Goal: Information Seeking & Learning: Learn about a topic

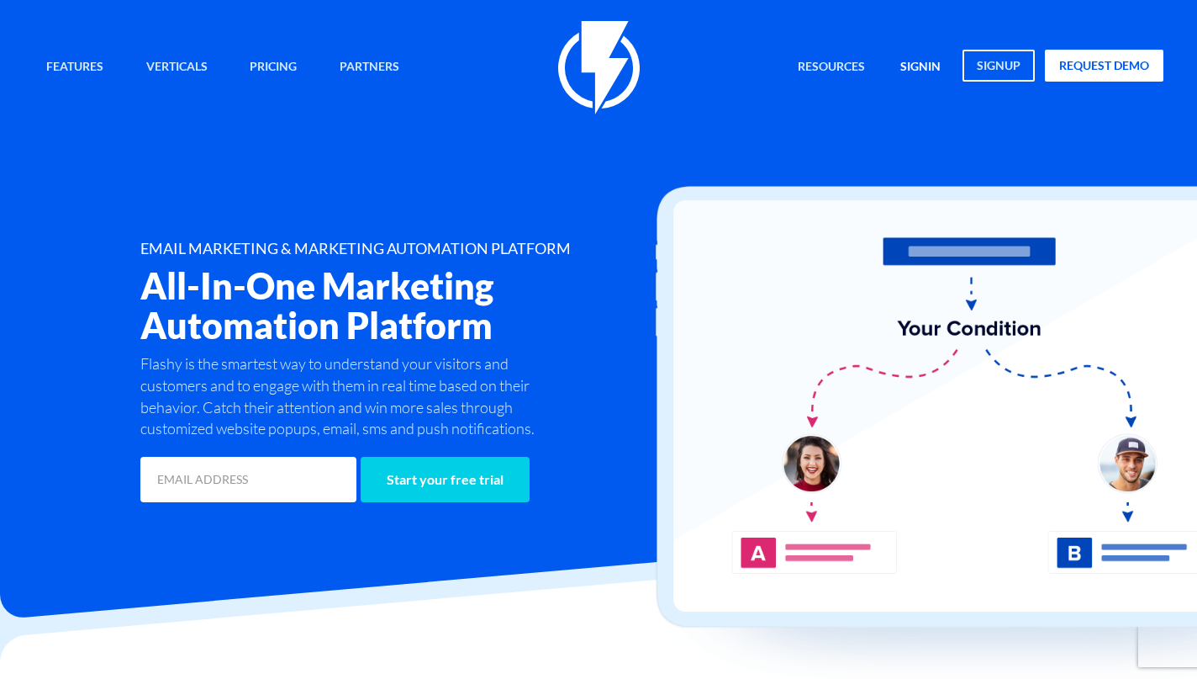
click at [913, 65] on link "signin" at bounding box center [921, 68] width 66 height 36
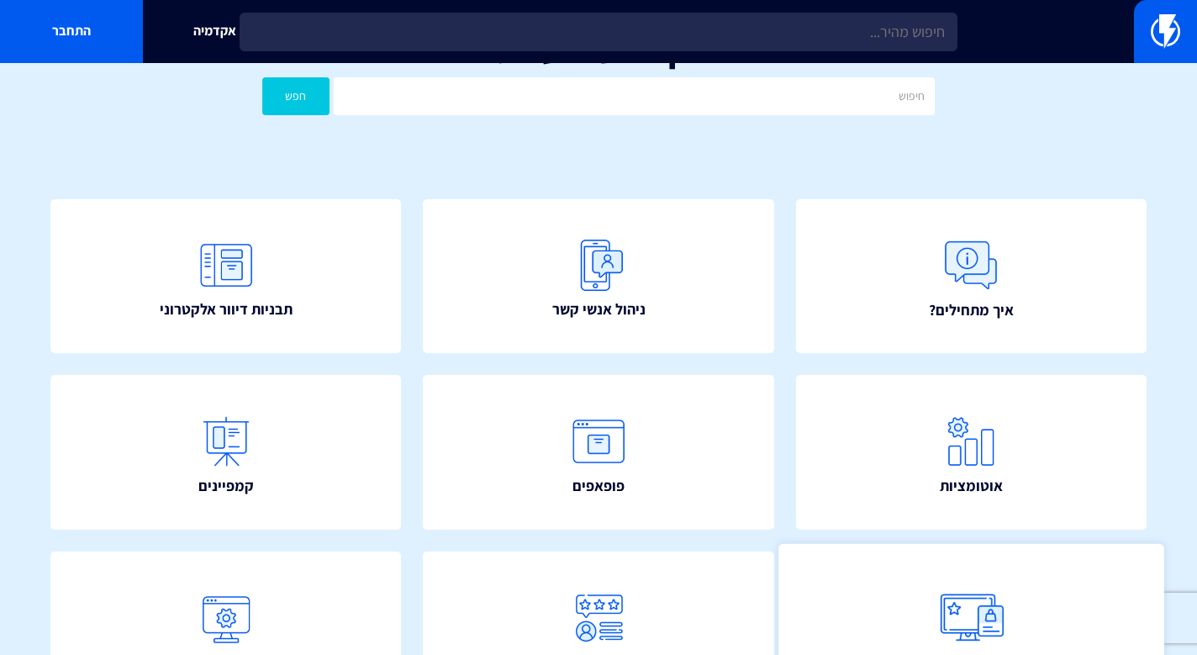
scroll to position [51, 0]
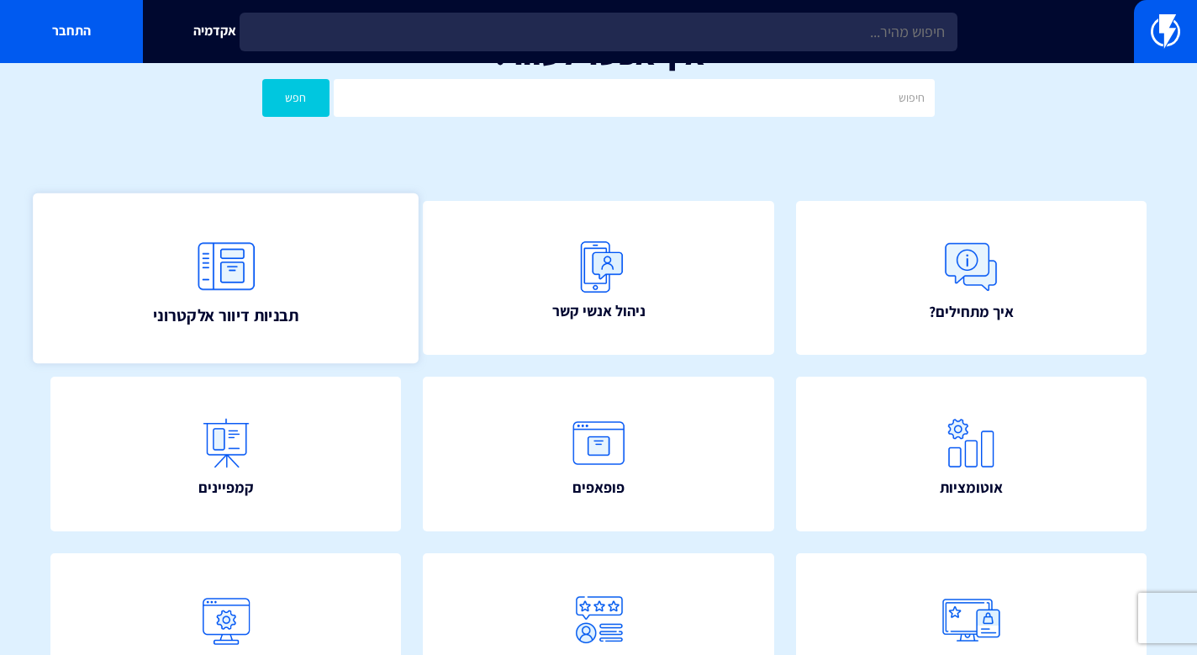
click at [345, 295] on link "תבניות דיוור אלקטרוני" at bounding box center [226, 278] width 386 height 170
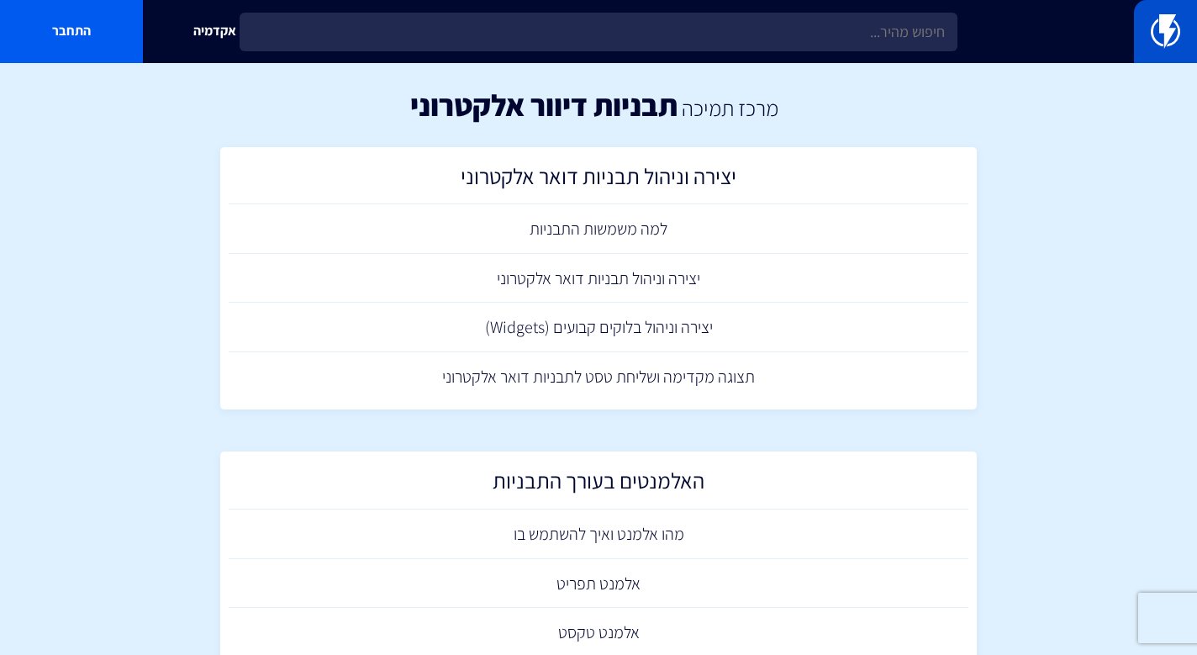
click at [1161, 27] on img at bounding box center [1165, 31] width 29 height 34
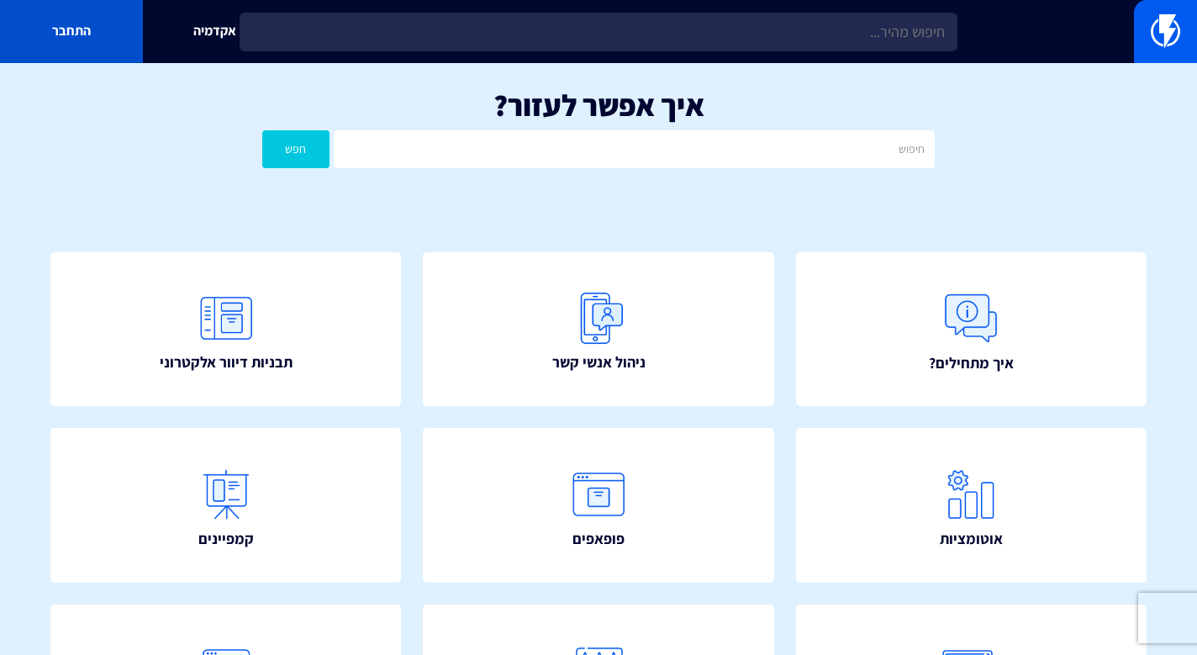
click at [72, 32] on link "התחבר" at bounding box center [71, 31] width 143 height 63
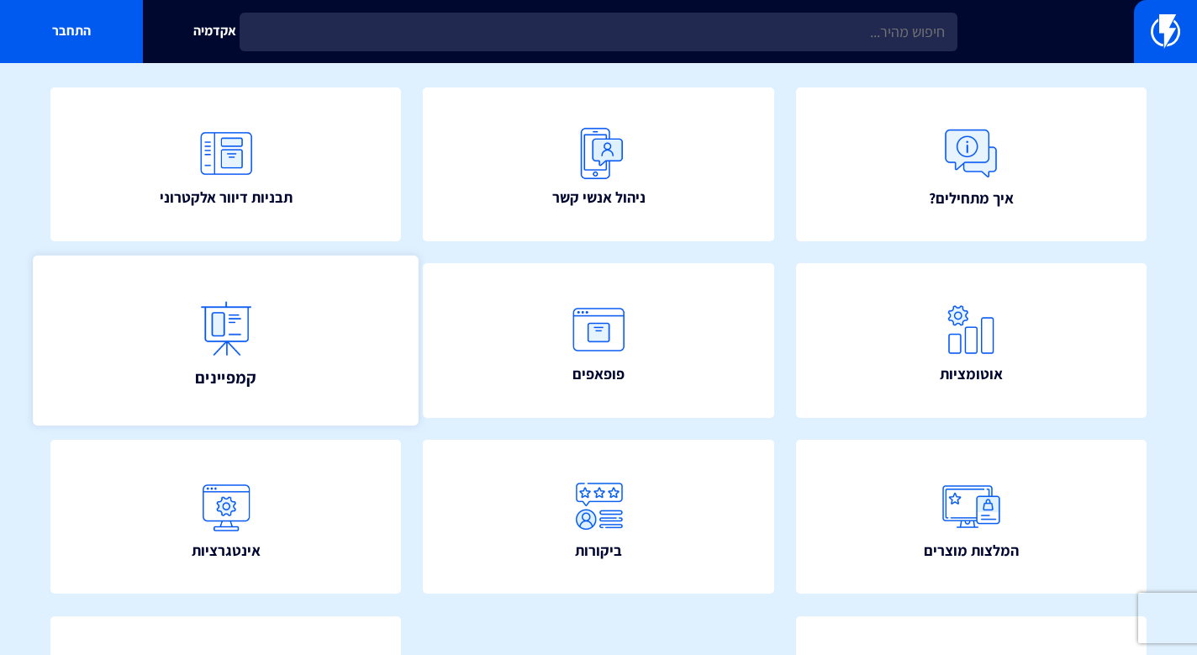
scroll to position [166, 0]
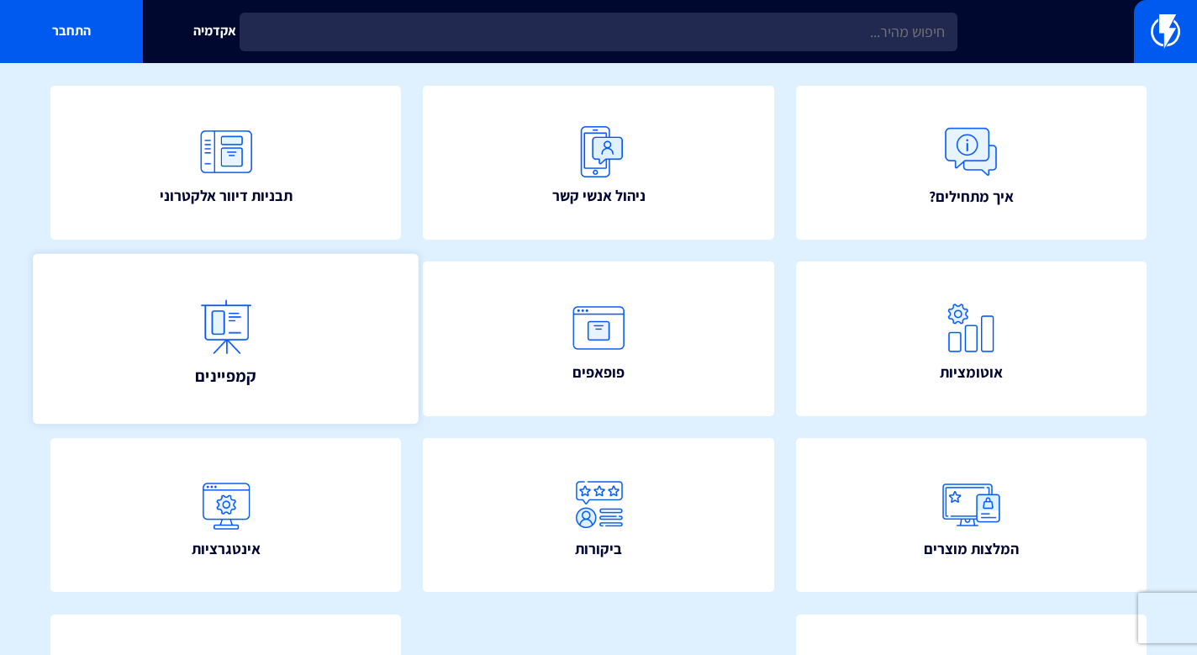
click at [255, 345] on img at bounding box center [226, 327] width 74 height 74
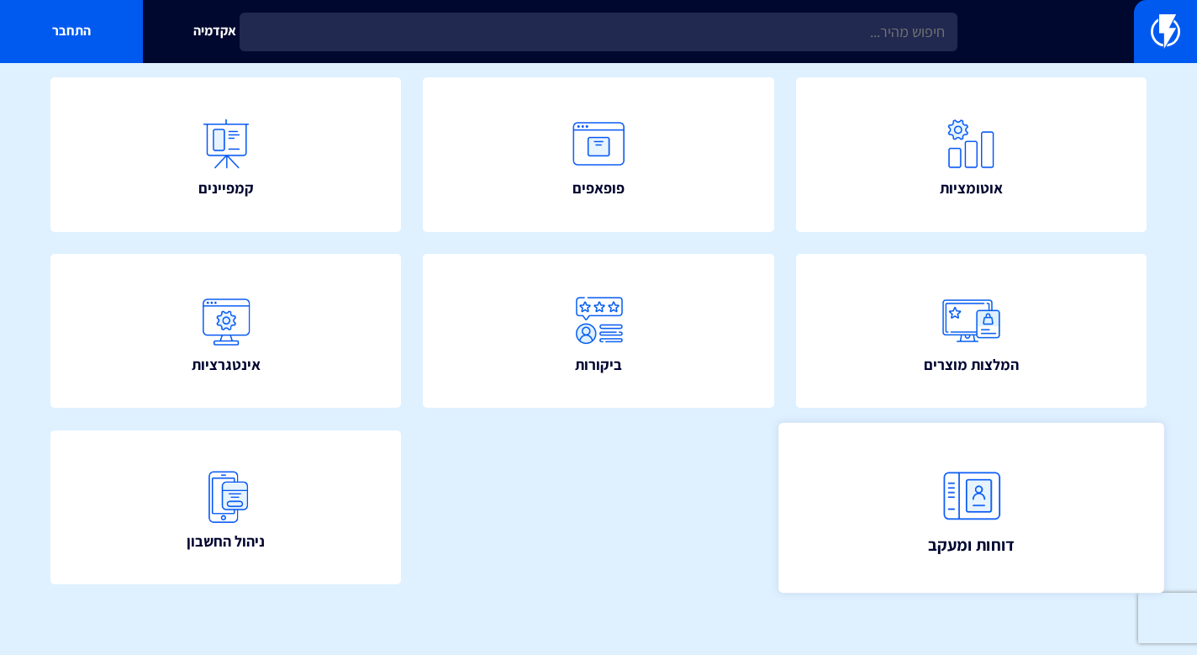
scroll to position [350, 0]
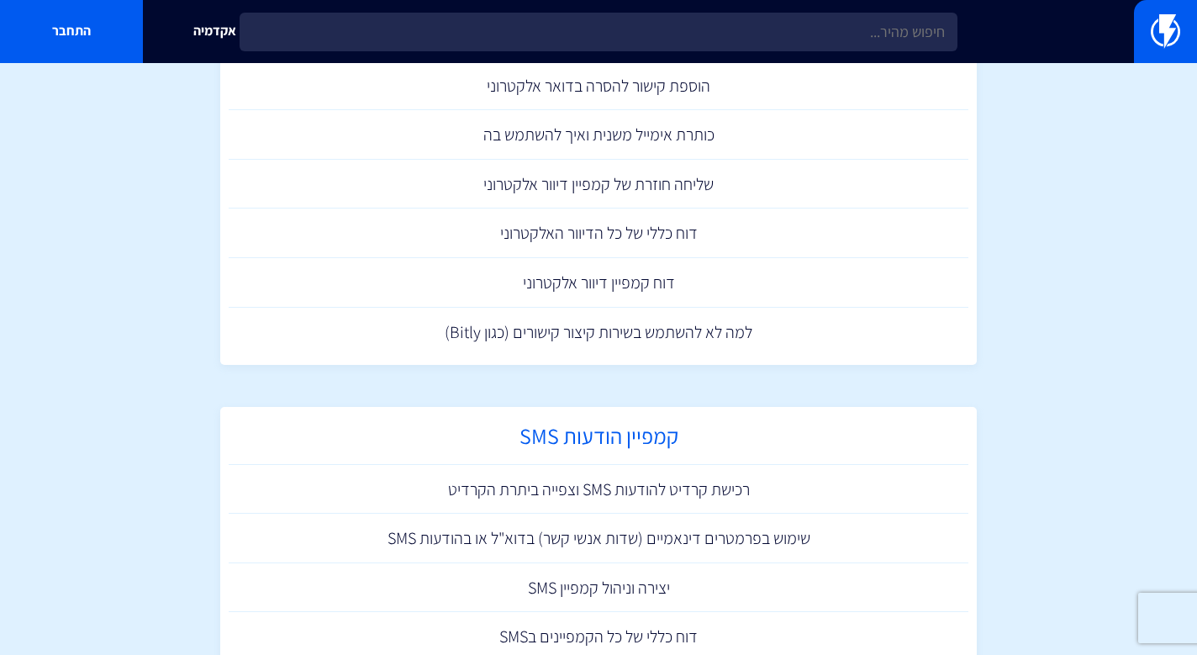
scroll to position [182, 0]
